Goal: Information Seeking & Learning: Learn about a topic

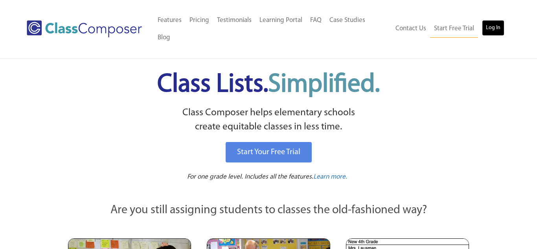
click at [494, 20] on link "Log In" at bounding box center [493, 28] width 22 height 16
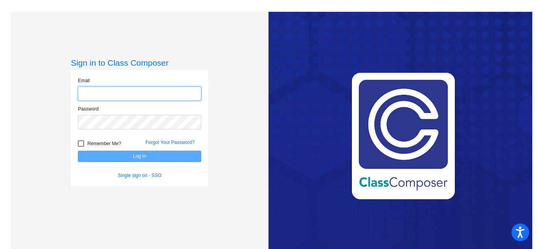
type input "[EMAIL_ADDRESS][DOMAIN_NAME]"
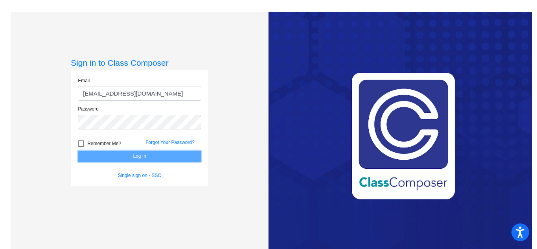
click at [157, 158] on button "Log In" at bounding box center [139, 155] width 123 height 11
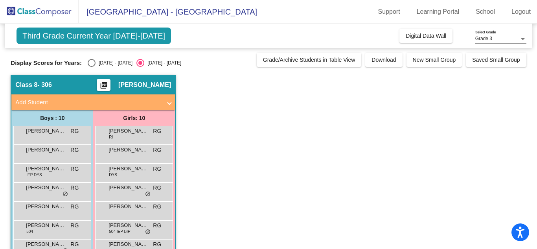
click at [88, 62] on div "Select an option" at bounding box center [92, 63] width 8 height 8
click at [91, 67] on input "[DATE] - [DATE]" at bounding box center [91, 67] width 0 height 0
radio input "true"
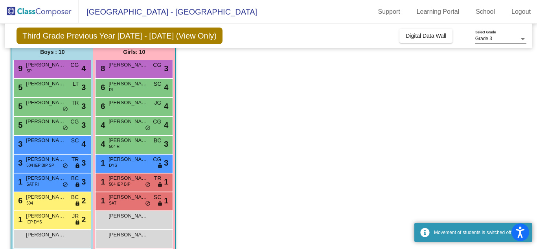
scroll to position [69, 0]
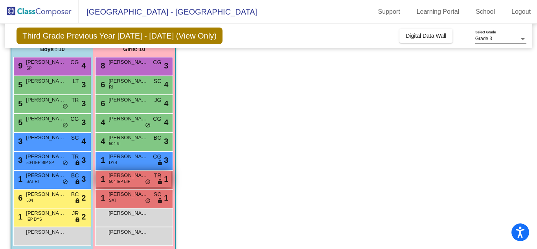
click at [139, 177] on span "[PERSON_NAME]" at bounding box center [127, 175] width 39 height 8
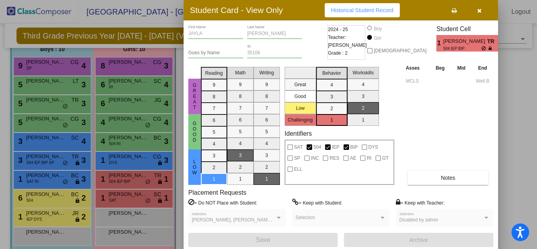
click at [356, 13] on span "Historical Student Record" at bounding box center [362, 10] width 62 height 6
click at [462, 182] on button "Notes" at bounding box center [447, 177] width 81 height 14
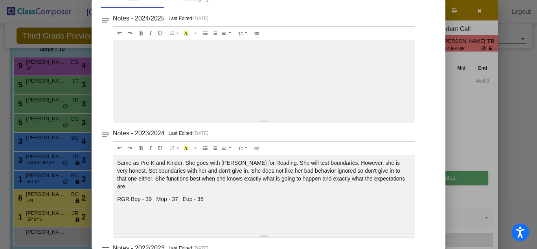
scroll to position [0, 0]
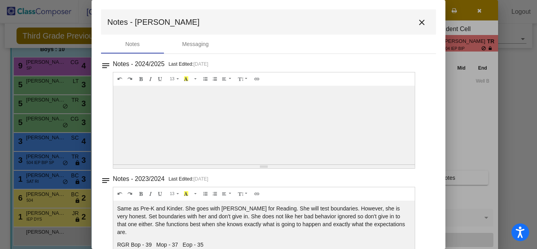
click at [423, 22] on button "close" at bounding box center [422, 22] width 16 height 16
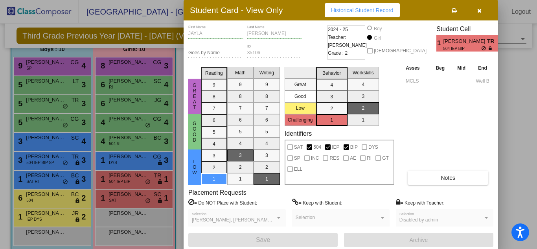
click at [482, 11] on button "button" at bounding box center [478, 10] width 25 height 14
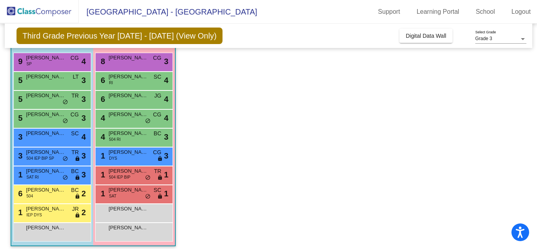
scroll to position [78, 0]
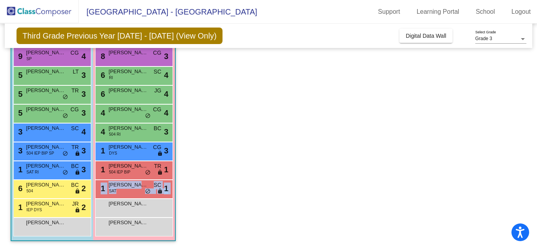
click at [225, 170] on app-classroom "Class 8 - 306 picture_as_pdf [PERSON_NAME] Add Student First Name Last Name Stu…" at bounding box center [268, 122] width 515 height 252
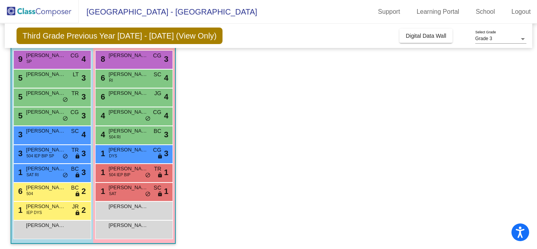
scroll to position [0, 0]
